Goal: Task Accomplishment & Management: Use online tool/utility

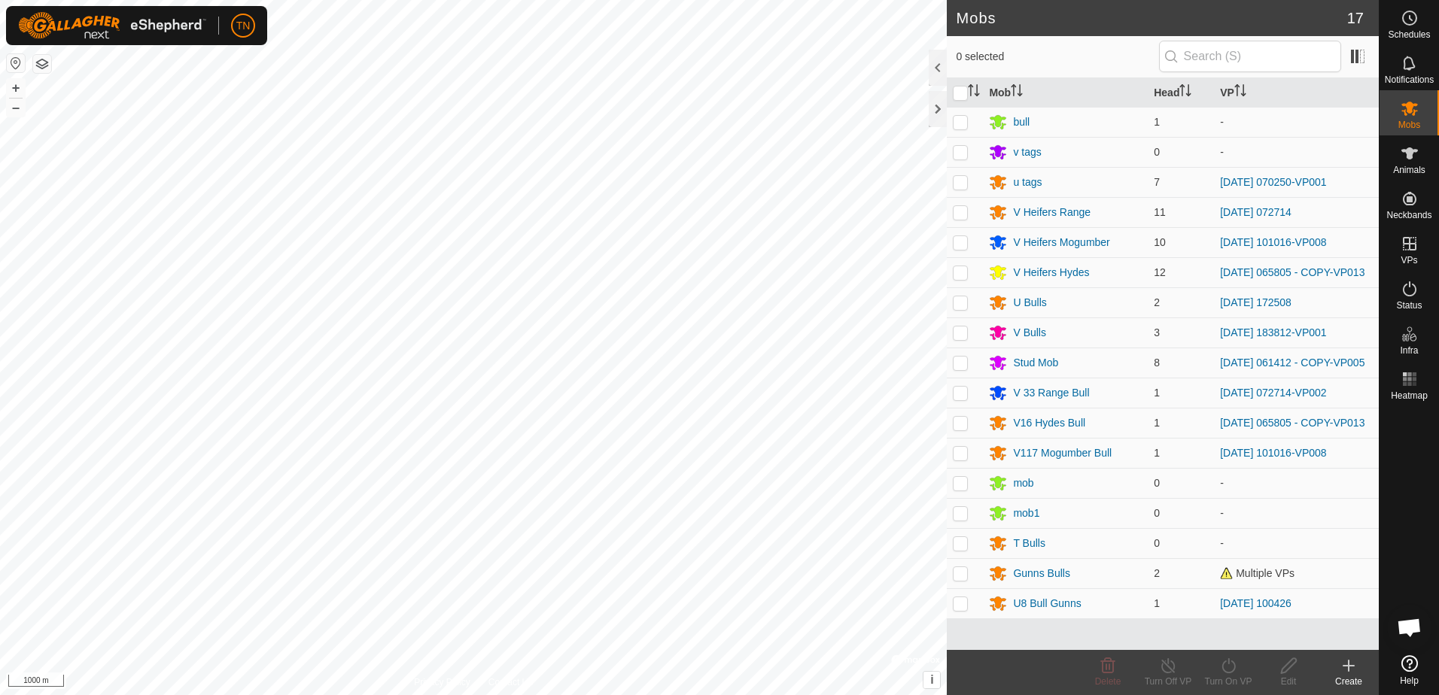
scroll to position [1880, 0]
click at [957, 369] on p-checkbox at bounding box center [960, 363] width 15 height 12
checkbox input "true"
click at [1231, 677] on div "Turn On VP" at bounding box center [1228, 682] width 60 height 14
click at [1240, 642] on link "Now" at bounding box center [1273, 633] width 149 height 30
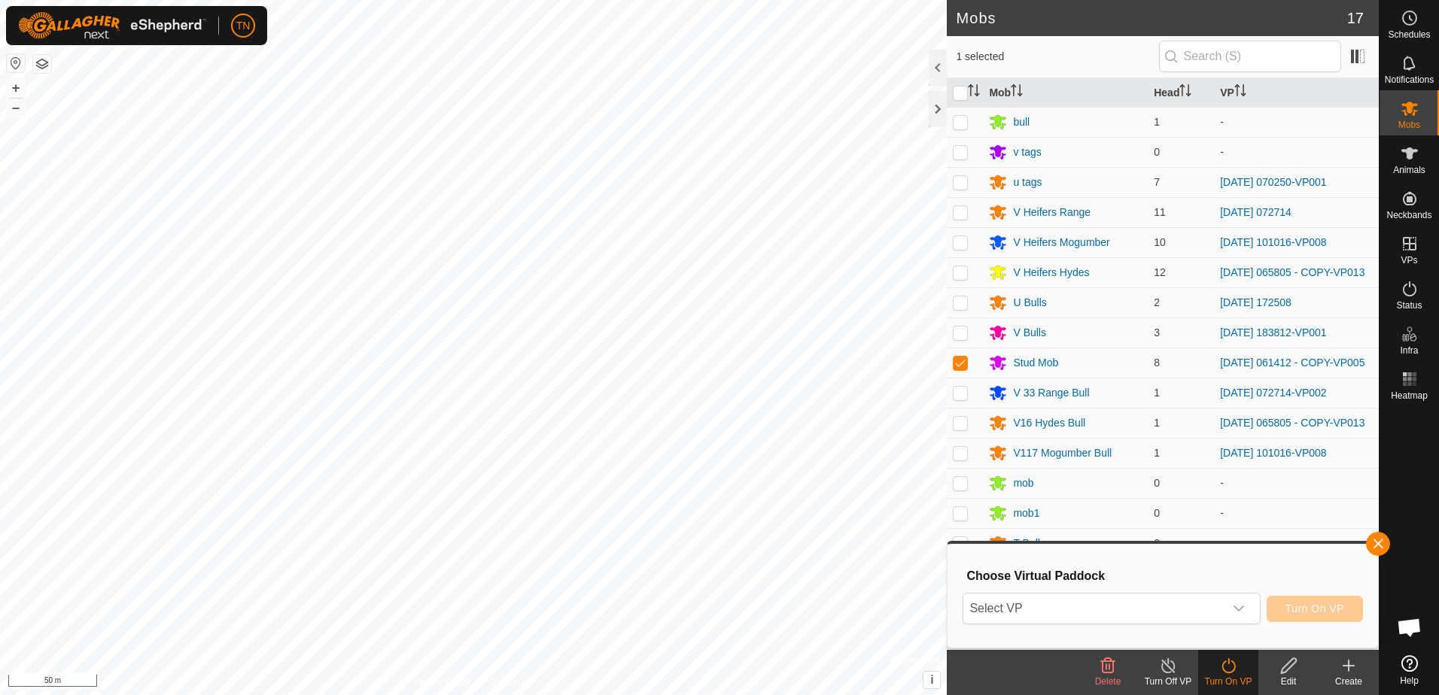
click at [1219, 659] on div "Mobs 17 1 selected Mob Head VP bull 1 - v tags 0 - u tags 7 [DATE] 070250-VP001…" at bounding box center [689, 347] width 1379 height 695
click at [1223, 609] on span "Select VP" at bounding box center [1093, 609] width 260 height 30
click at [1210, 608] on span "Select VP" at bounding box center [1093, 609] width 260 height 30
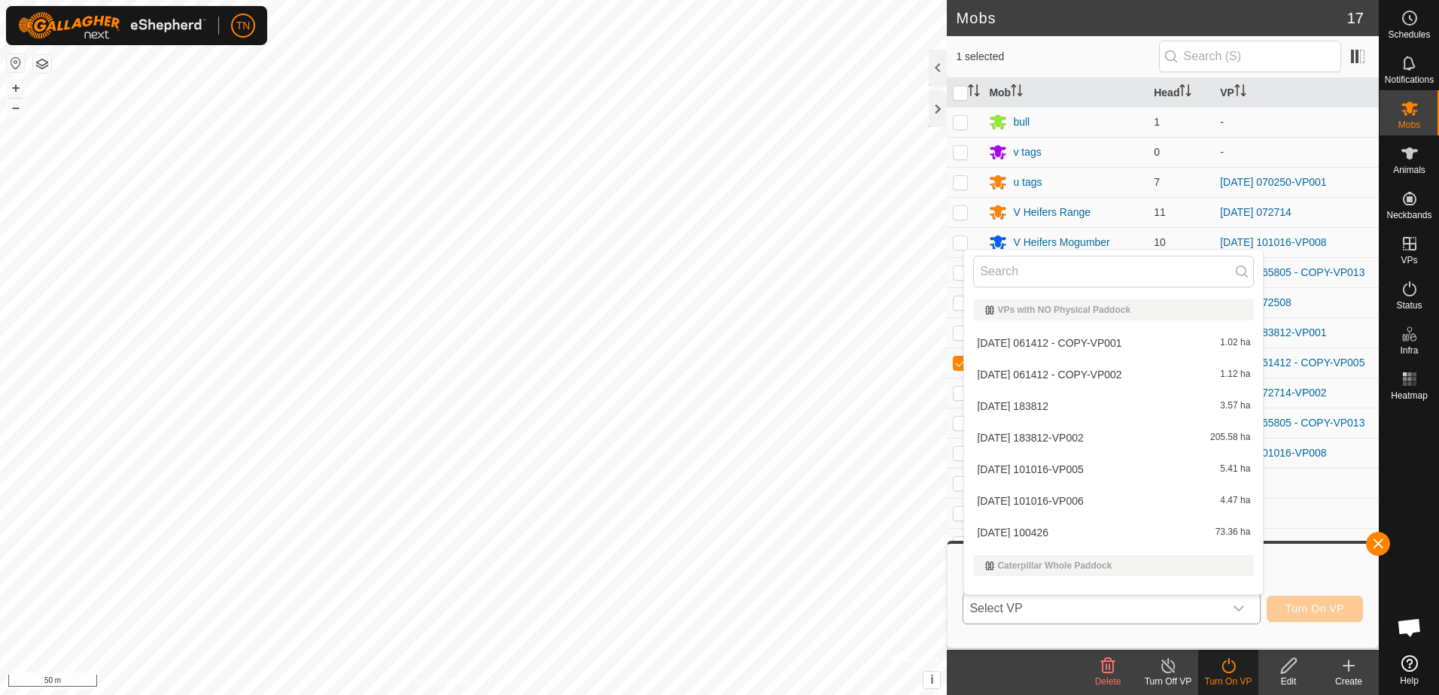
scroll to position [20, 0]
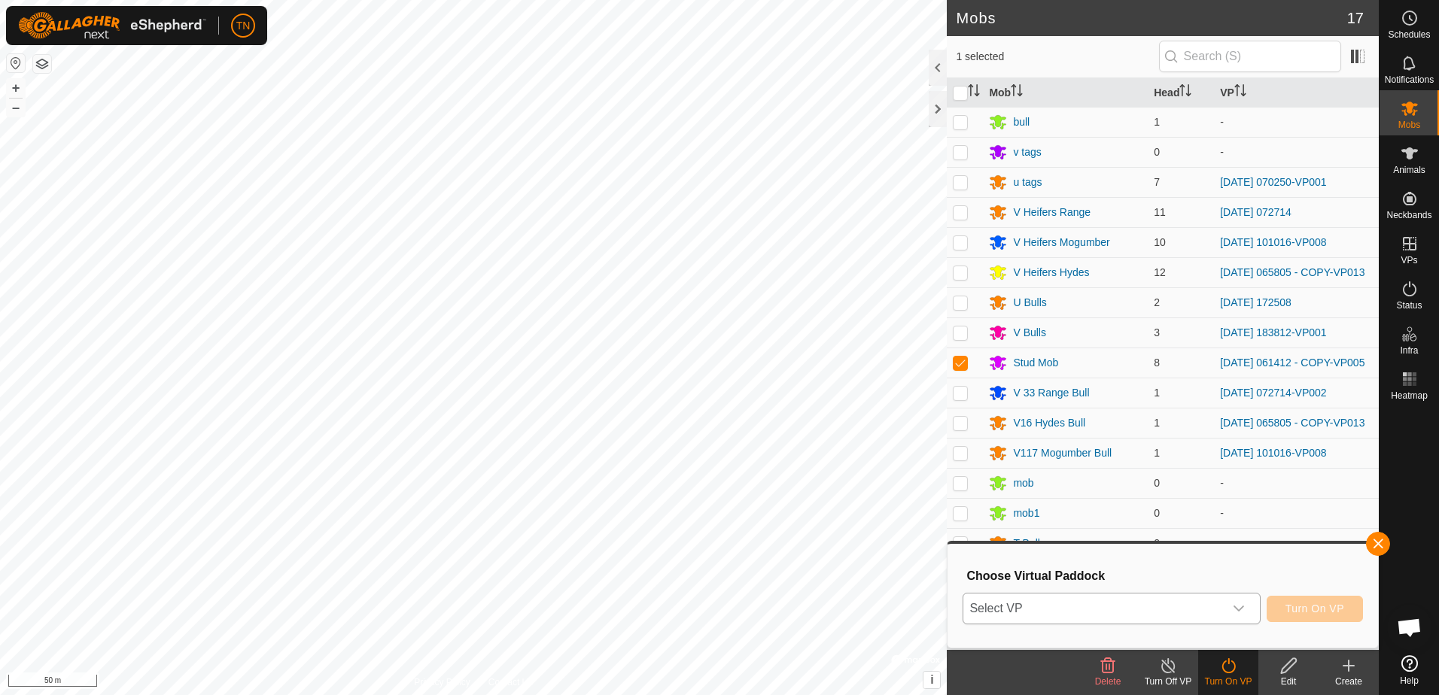
click at [1106, 611] on span "Select VP" at bounding box center [1093, 609] width 260 height 30
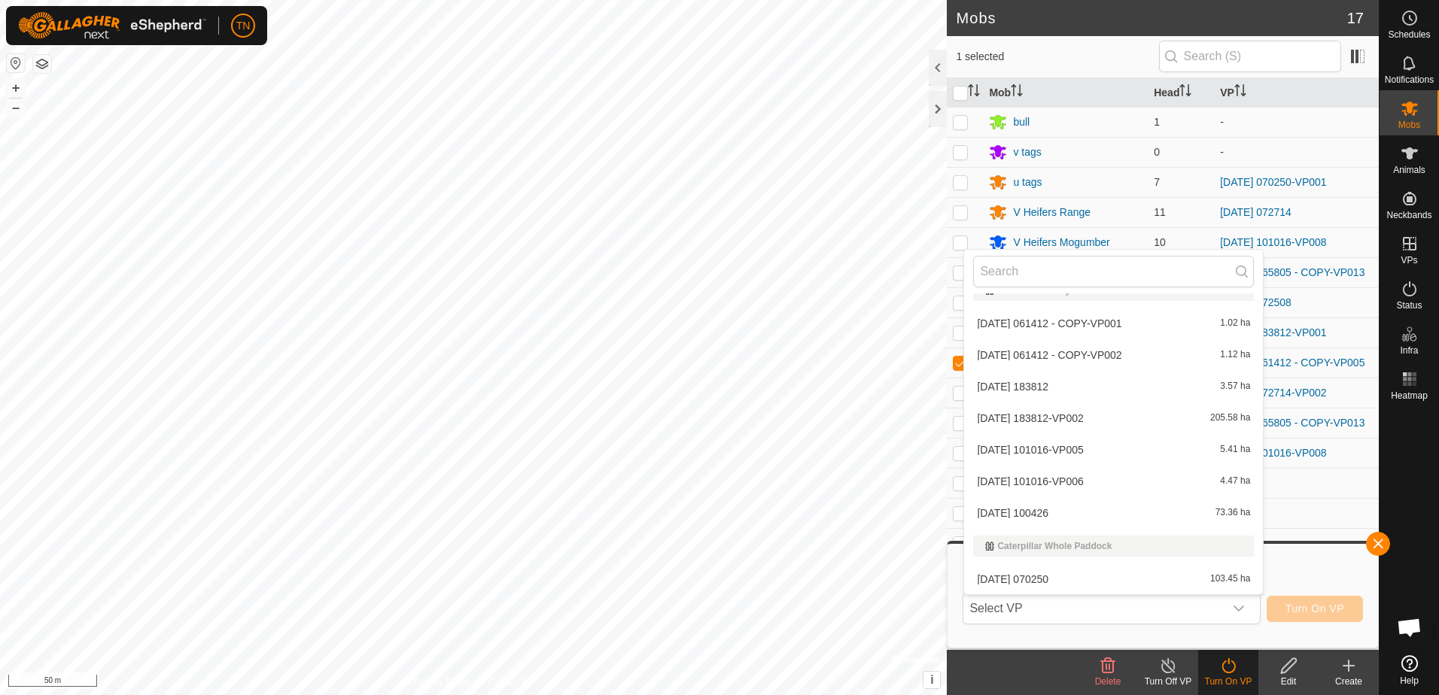
click at [1133, 323] on li "[DATE] 061412 - COPY-VP001 1.02 ha" at bounding box center [1113, 324] width 299 height 30
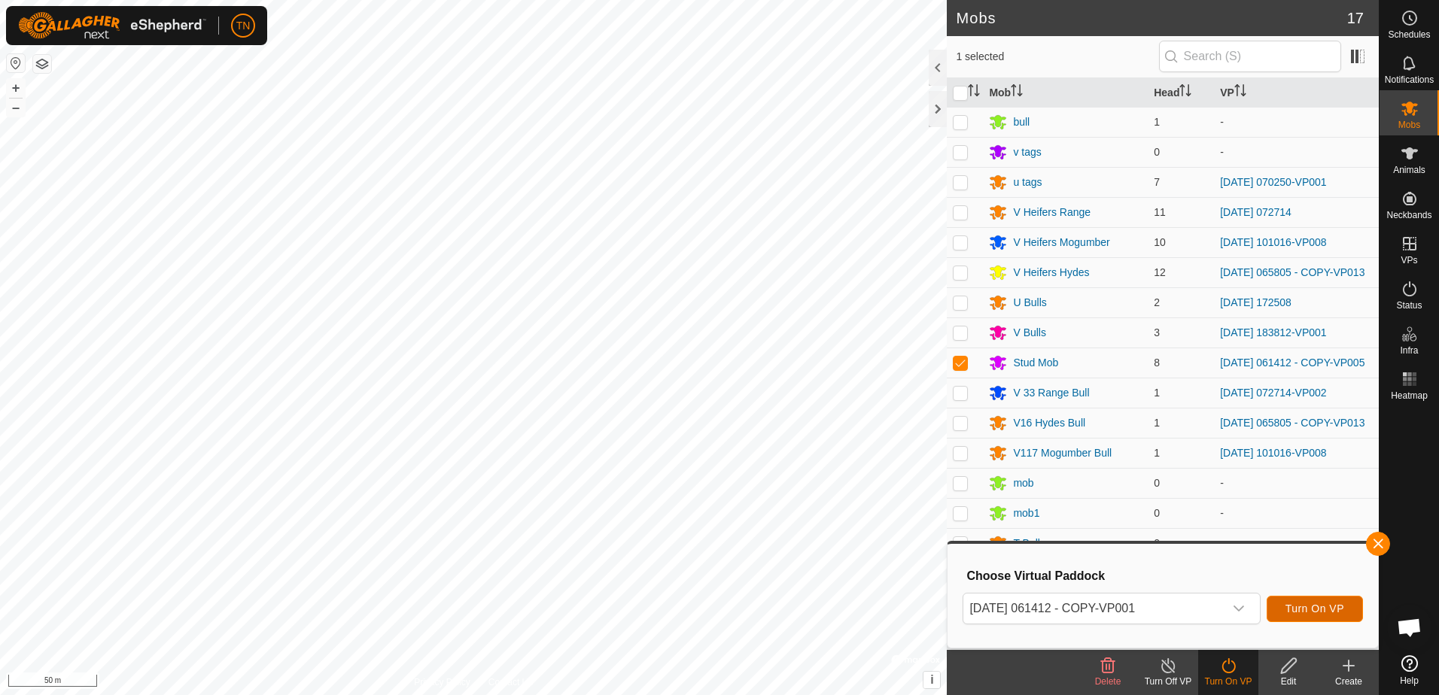
click at [1305, 608] on span "Turn On VP" at bounding box center [1315, 609] width 59 height 12
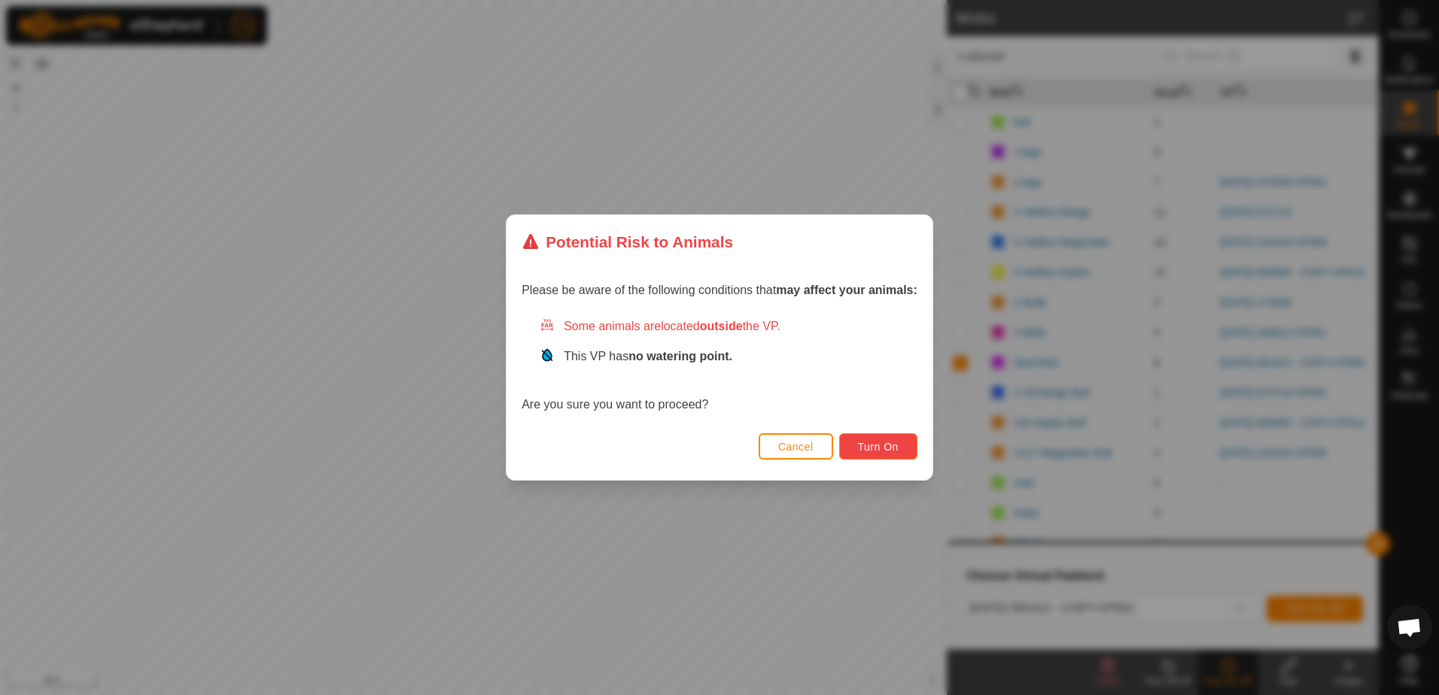
click at [870, 440] on button "Turn On" at bounding box center [878, 447] width 78 height 26
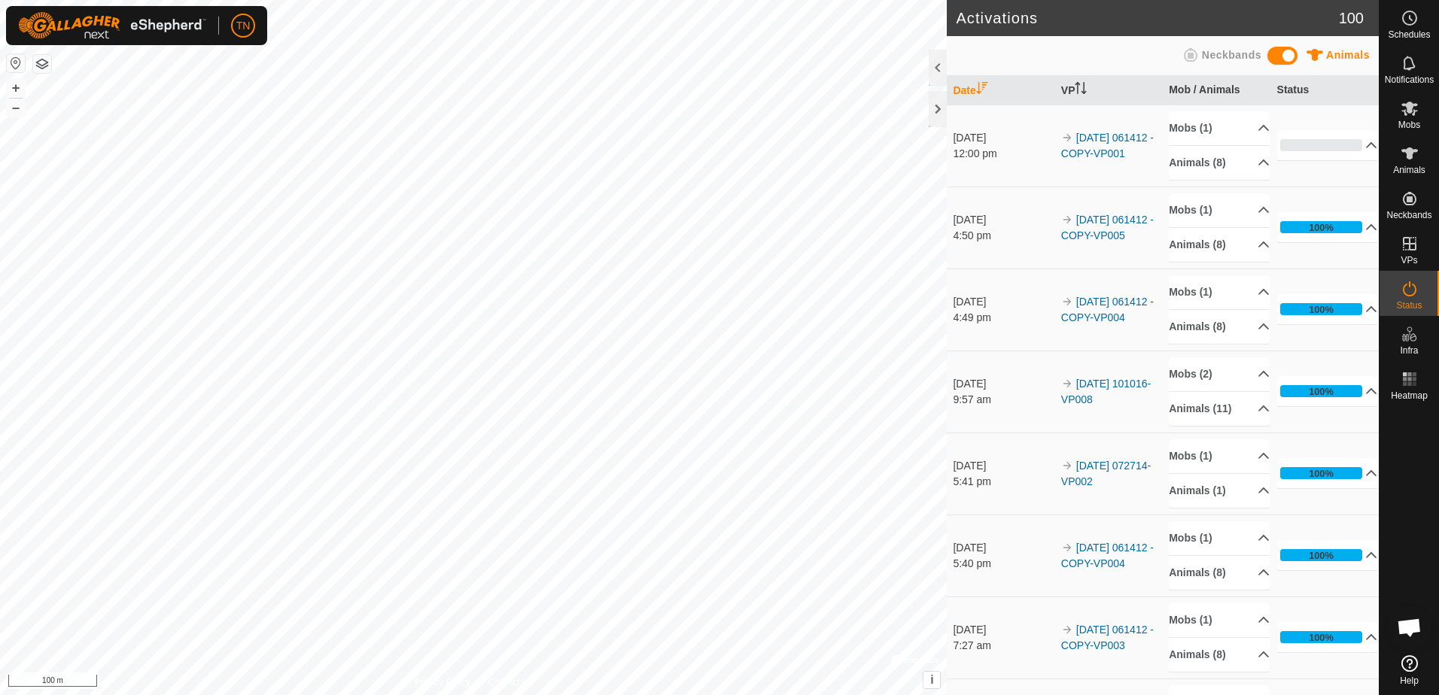
click at [1085, 587] on div "Activations 100 Animals Neckbands Date VP Mob / Animals Status [DATE] 12:00 pm …" at bounding box center [689, 347] width 1379 height 695
click at [765, 695] on html "TN Schedules Notifications Mobs Animals Neckbands VPs Status Infra Heatmap Help…" at bounding box center [719, 347] width 1439 height 695
click at [541, 695] on html "TN Schedules Notifications Mobs Animals Neckbands VPs Status Infra Heatmap Help…" at bounding box center [719, 347] width 1439 height 695
click at [963, 292] on div "Activations 100 Animals Neckbands Date VP Mob / Animals Status [DATE] 12:00 pm …" at bounding box center [689, 347] width 1379 height 695
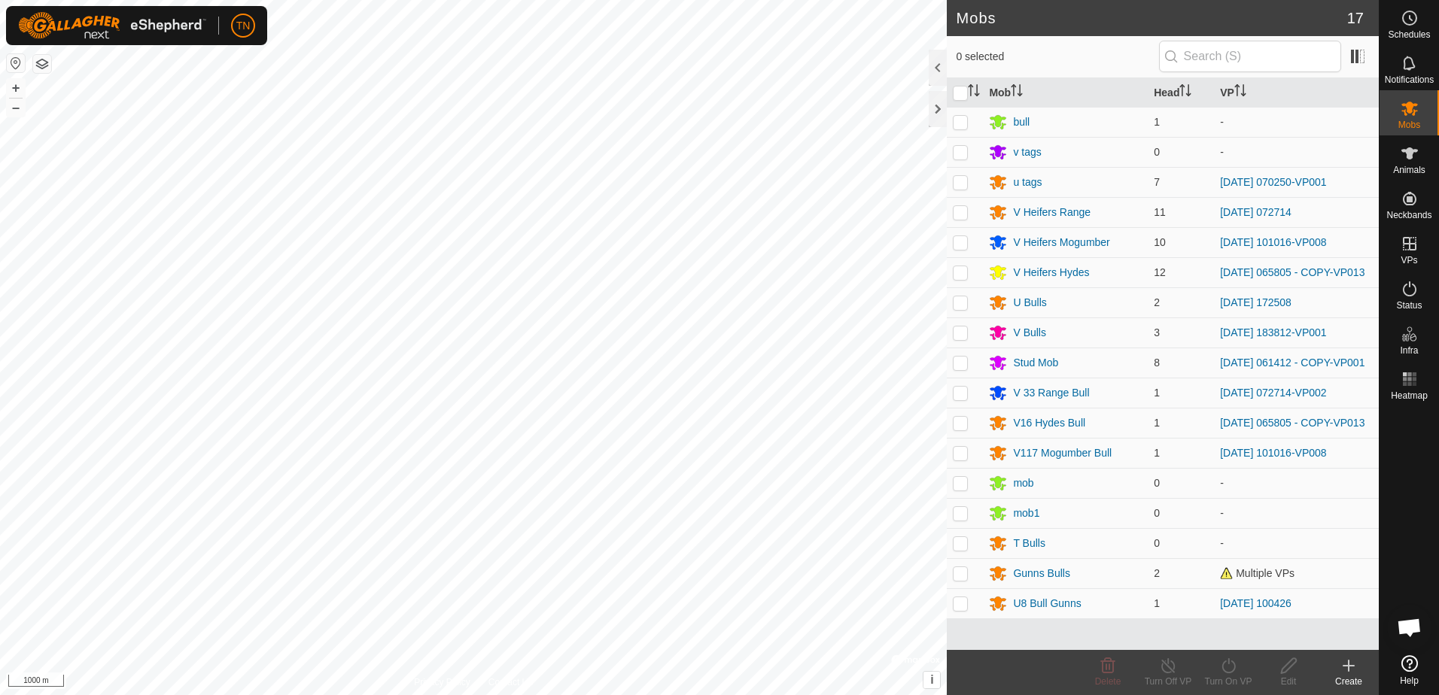
scroll to position [1880, 0]
click at [1406, 294] on icon at bounding box center [1410, 289] width 18 height 18
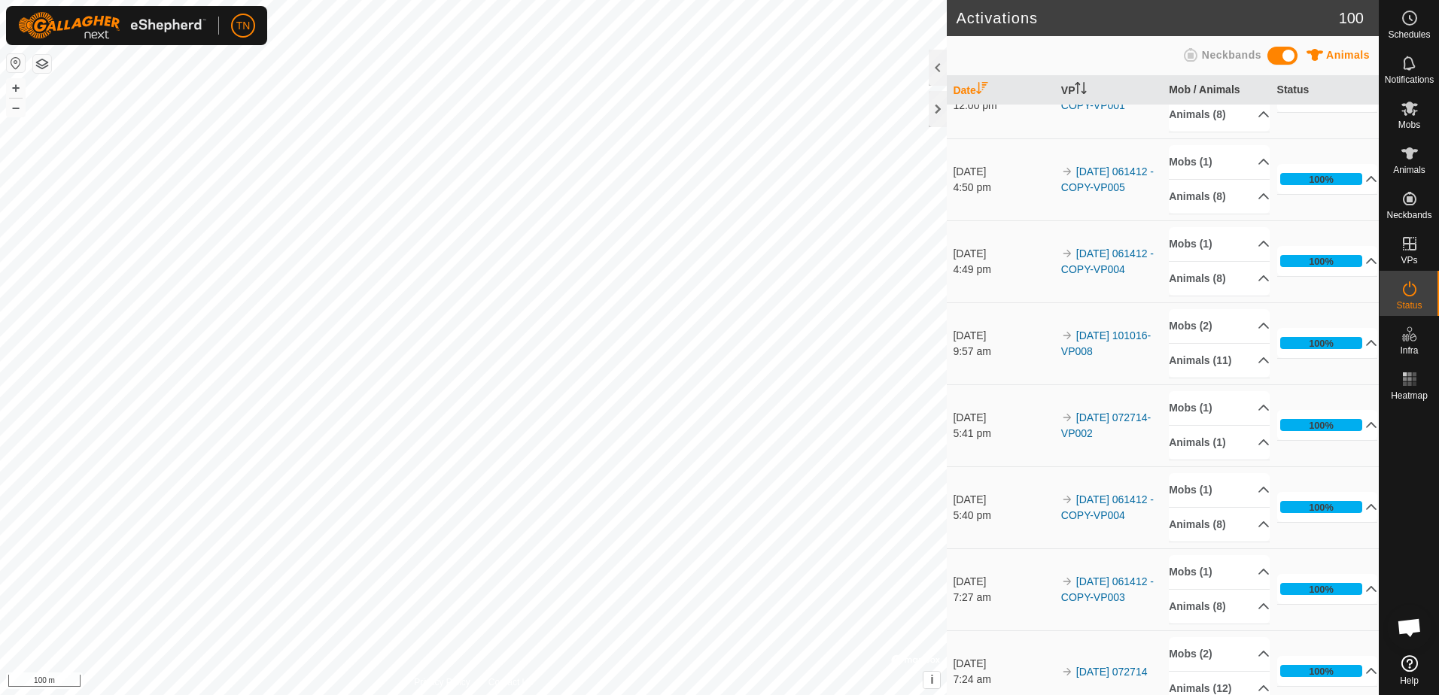
scroll to position [226, 0]
